Goal: Navigation & Orientation: Find specific page/section

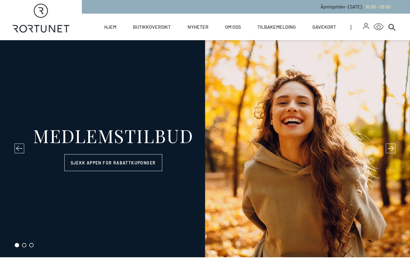
select select "NO"
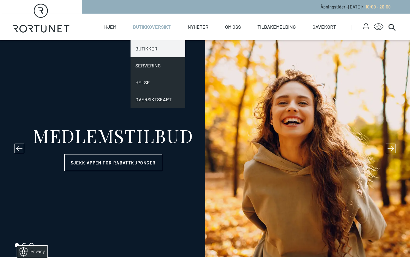
click at [156, 56] on link "Butikker" at bounding box center [158, 48] width 54 height 17
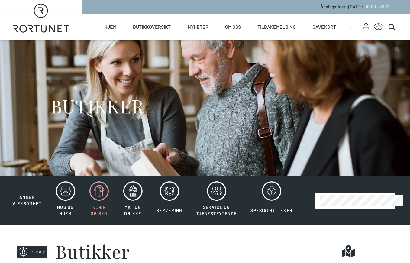
click at [102, 199] on icon at bounding box center [98, 190] width 19 height 19
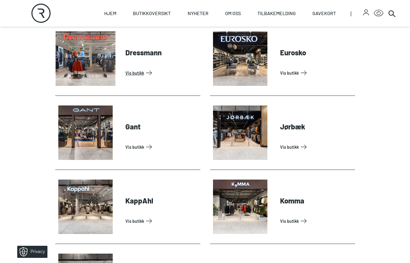
scroll to position [272, 0]
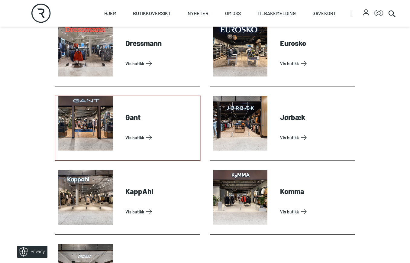
click at [132, 139] on link "Vis butikk" at bounding box center [161, 138] width 73 height 10
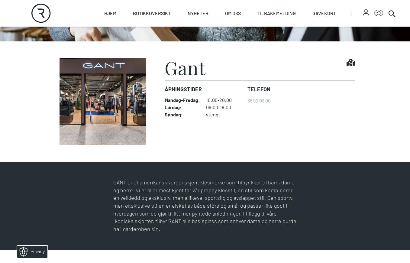
scroll to position [151, 0]
